Goal: Task Accomplishment & Management: Manage account settings

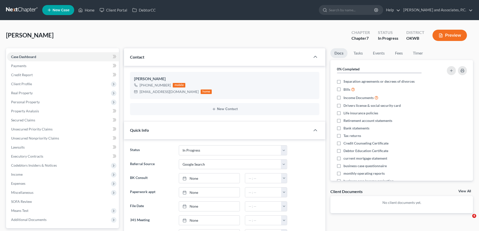
select select "7"
select select "4"
drag, startPoint x: 286, startPoint y: 150, endPoint x: 283, endPoint y: 148, distance: 3.5
click at [286, 149] on select "Closed without Discharge Complete Converted to 7 Discharged Dismissed Filed Fin…" at bounding box center [233, 150] width 108 height 10
select select "11"
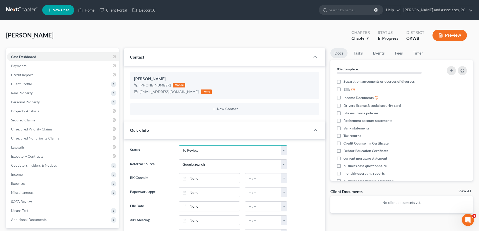
click at [179, 145] on select "Closed without Discharge Complete Converted to 7 Discharged Dismissed Filed Fin…" at bounding box center [233, 150] width 108 height 10
click at [88, 10] on link "Home" at bounding box center [86, 10] width 21 height 9
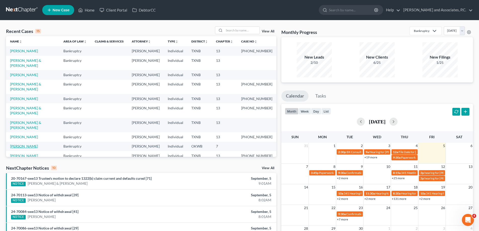
click at [21, 144] on link "[PERSON_NAME]" at bounding box center [24, 146] width 28 height 4
select select "11"
select select "4"
